Goal: Information Seeking & Learning: Learn about a topic

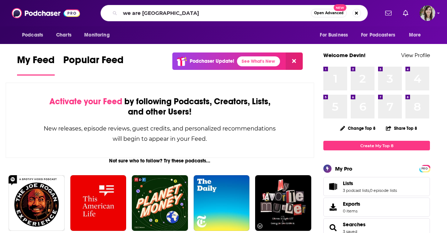
type input "we are [GEOGRAPHIC_DATA]"
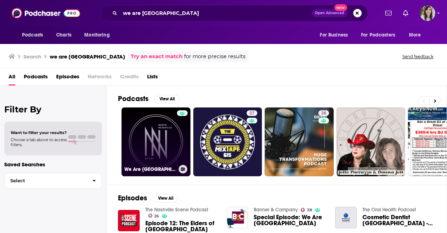
click at [146, 129] on link "We Are [GEOGRAPHIC_DATA]" at bounding box center [155, 142] width 69 height 69
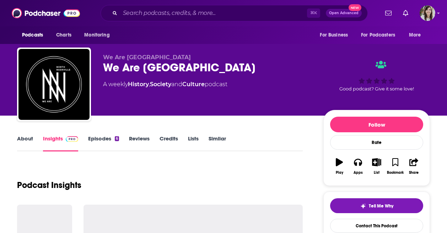
click at [27, 141] on link "About" at bounding box center [25, 143] width 16 height 16
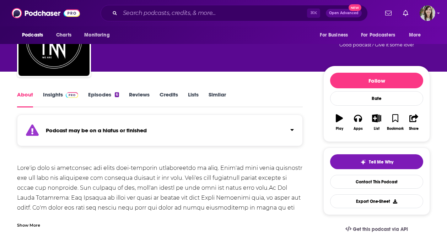
scroll to position [80, 0]
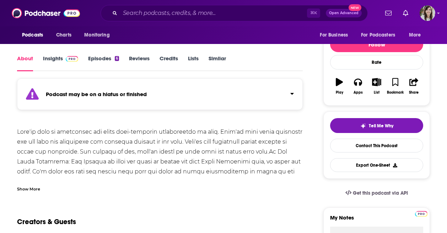
click at [35, 191] on div "Show More" at bounding box center [28, 188] width 23 height 7
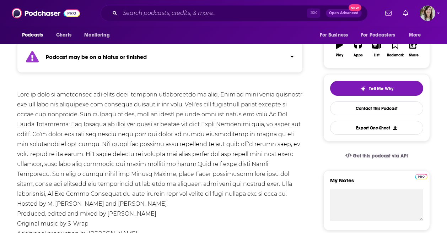
scroll to position [127, 0]
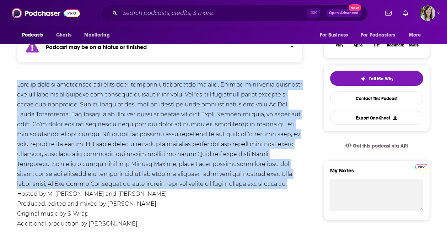
drag, startPoint x: 224, startPoint y: 185, endPoint x: 12, endPoint y: 85, distance: 235.2
copy div "They've seen an interstate cut their once-thriving neighborhood in half. They'v…"
click at [245, 149] on div "Hosted by M. [PERSON_NAME] and [PERSON_NAME] Produced, edited and mixed by [PER…" at bounding box center [159, 154] width 285 height 149
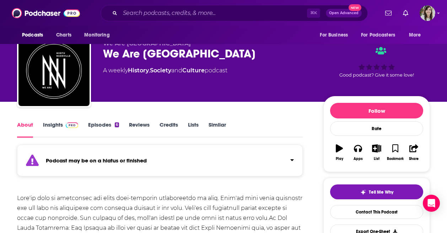
scroll to position [16, 0]
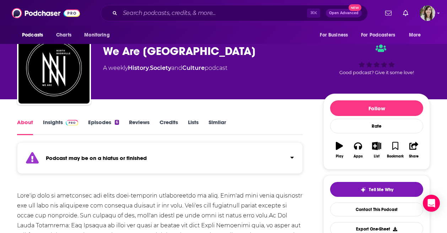
click at [60, 125] on link "Insights" at bounding box center [60, 127] width 35 height 16
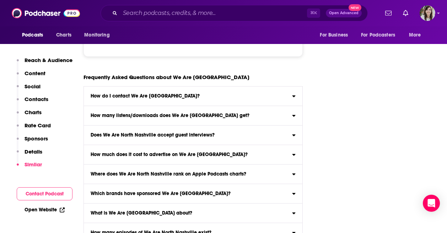
scroll to position [3398, 0]
